Goal: Task Accomplishment & Management: Use online tool/utility

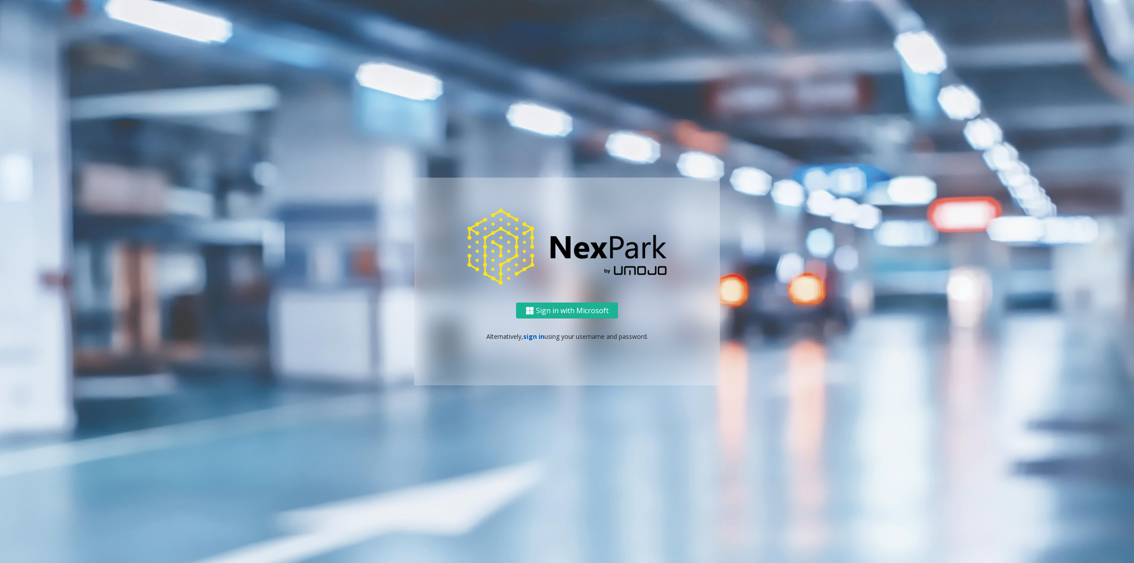
click at [526, 335] on link "sign in" at bounding box center [533, 336] width 21 height 8
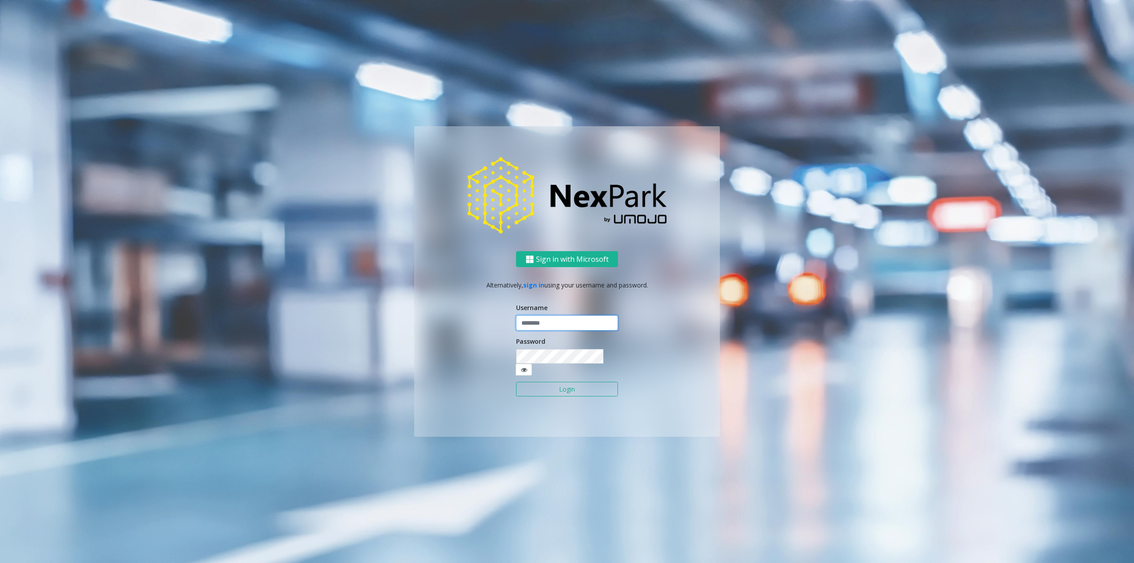
click at [528, 331] on input "text" at bounding box center [567, 323] width 102 height 15
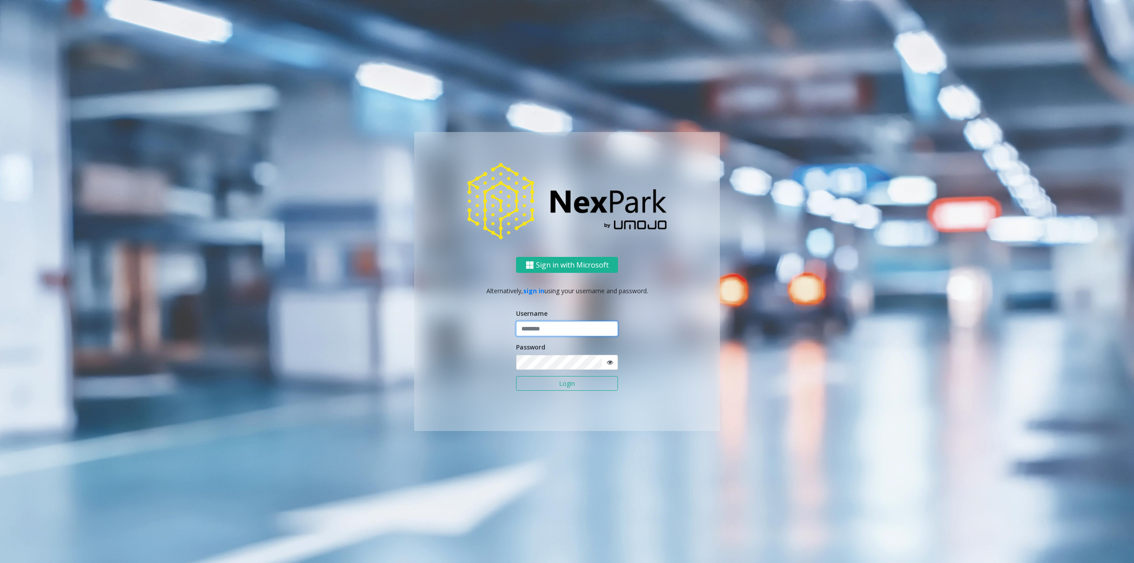
type input "********"
click at [558, 378] on button "Login" at bounding box center [567, 383] width 102 height 15
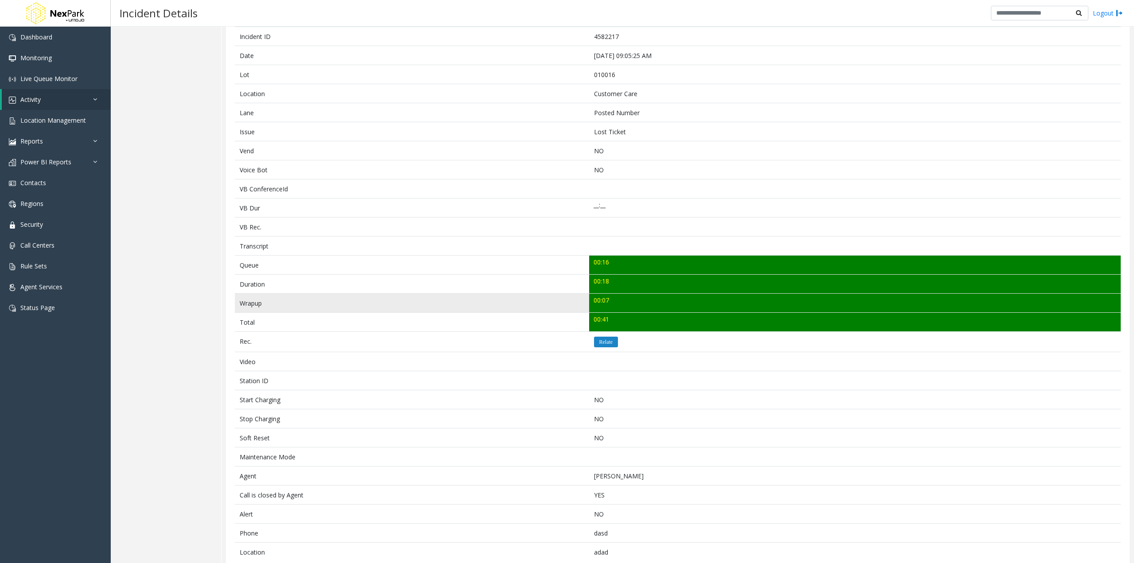
scroll to position [117, 0]
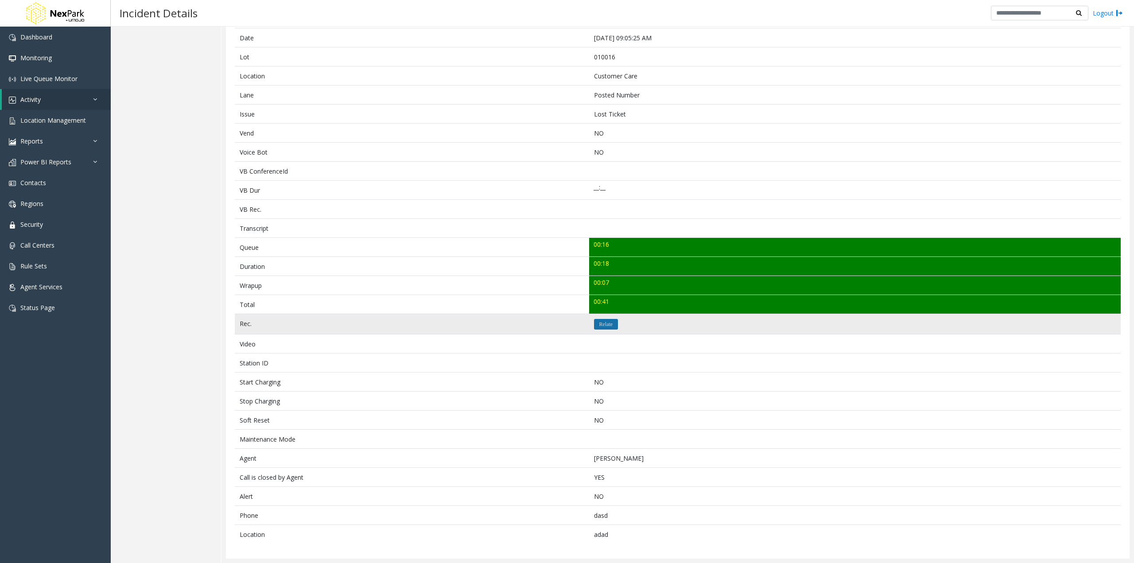
click at [606, 324] on icon "Relate" at bounding box center [607, 324] width 14 height 5
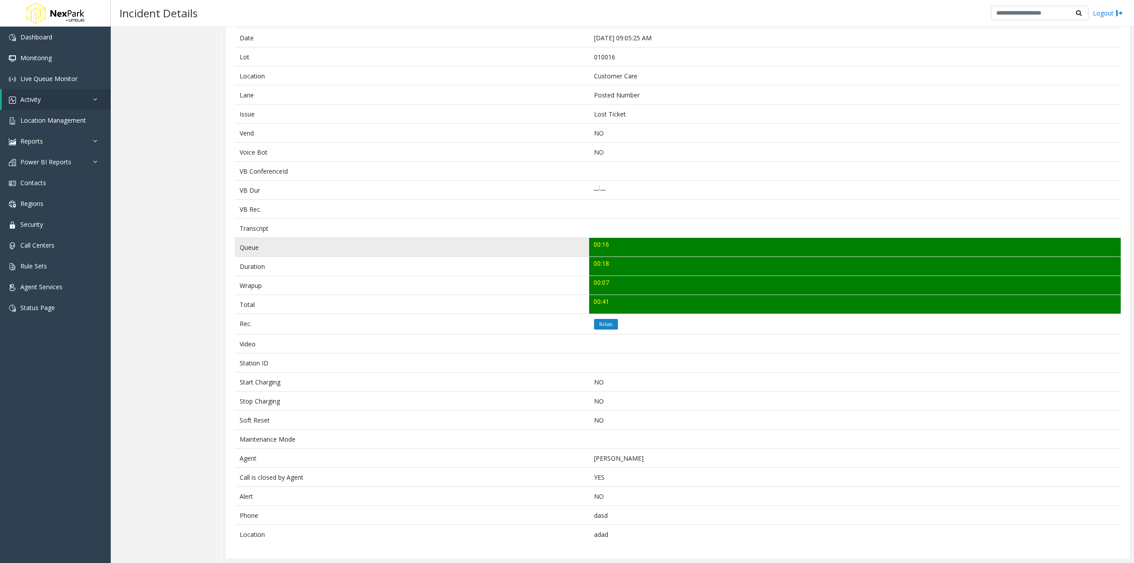
click at [637, 248] on td "00:16" at bounding box center [855, 247] width 532 height 19
